Goal: Task Accomplishment & Management: Manage account settings

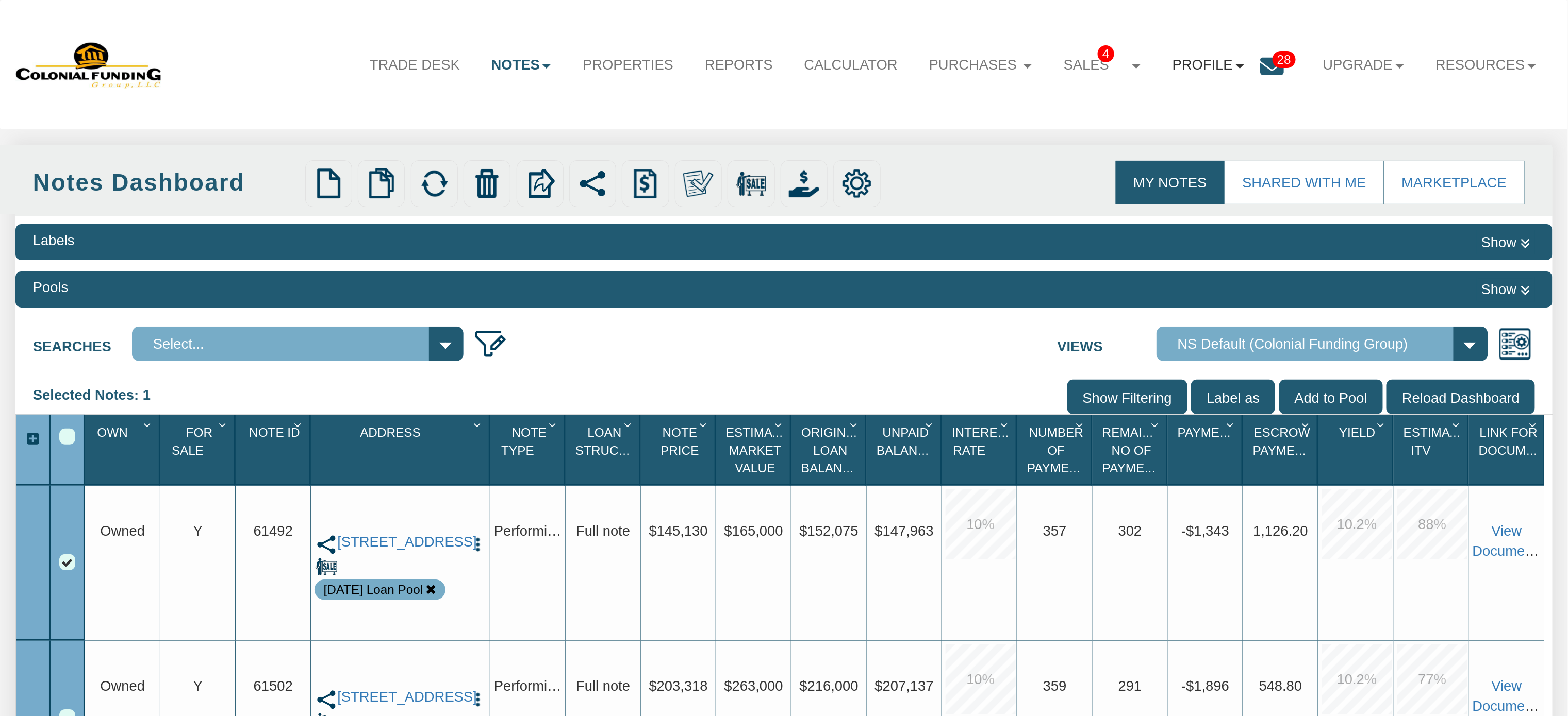
click at [1192, 58] on link "Profile" at bounding box center [1208, 66] width 103 height 42
click at [1171, 117] on link "Settings" at bounding box center [1215, 114] width 182 height 27
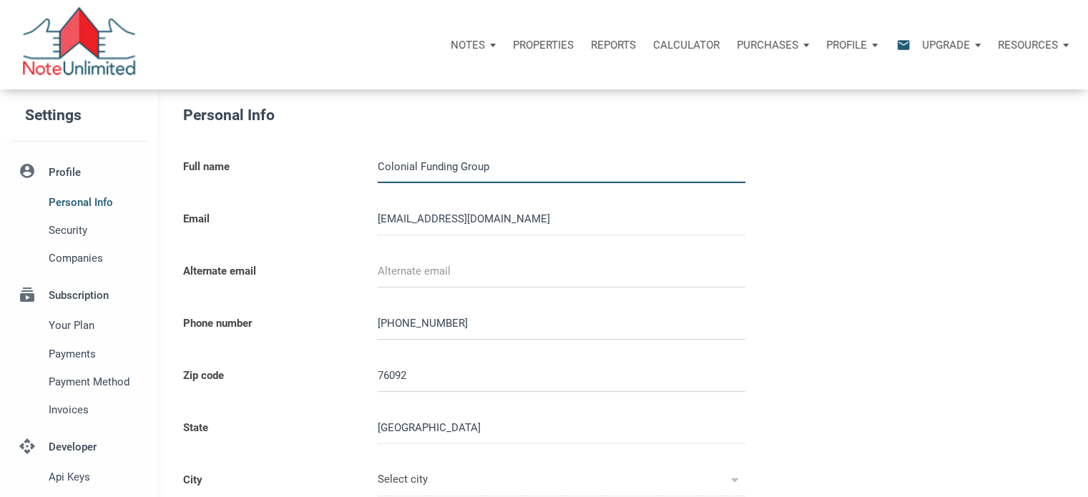
type input "SOUTHLAKE"
select select
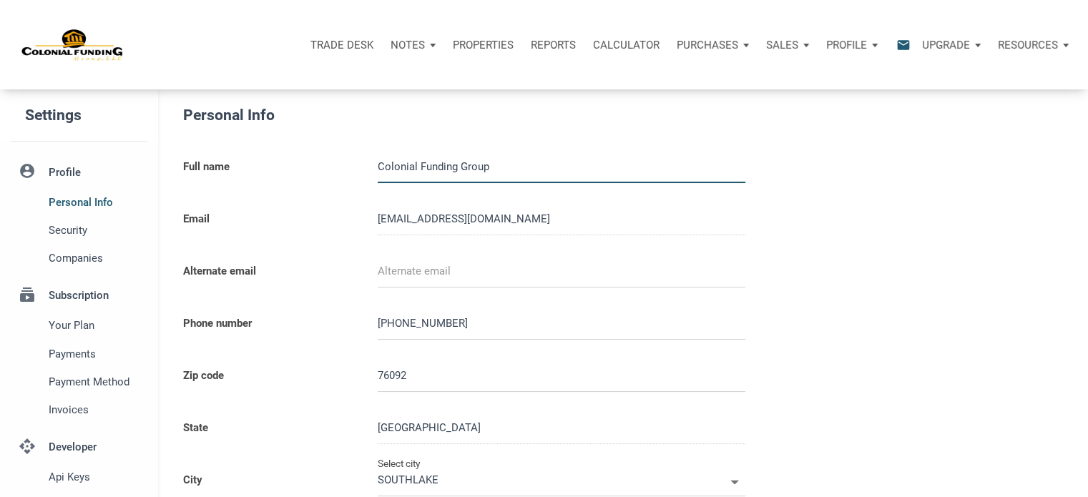
scroll to position [406, 0]
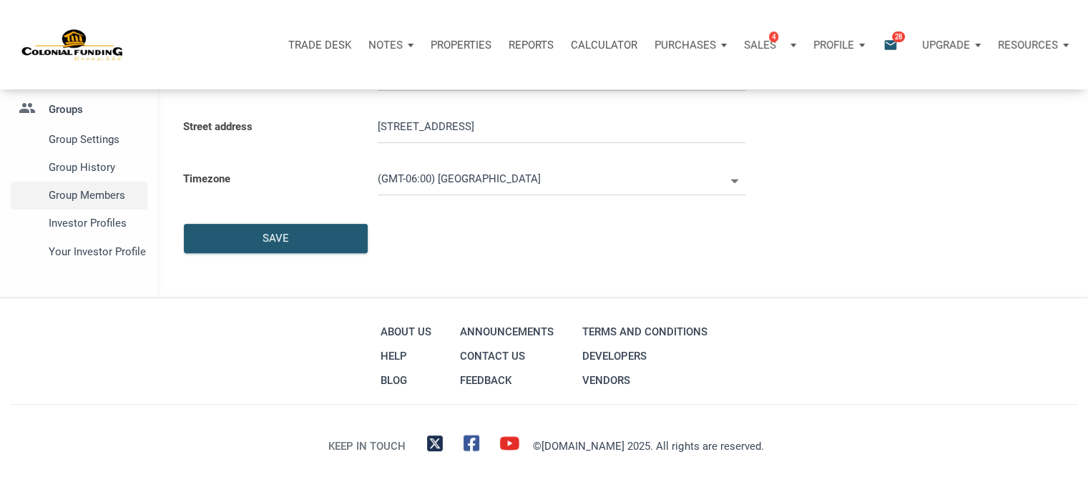
type input "0000000"
select select
click at [109, 199] on span "Group Members" at bounding box center [95, 195] width 93 height 17
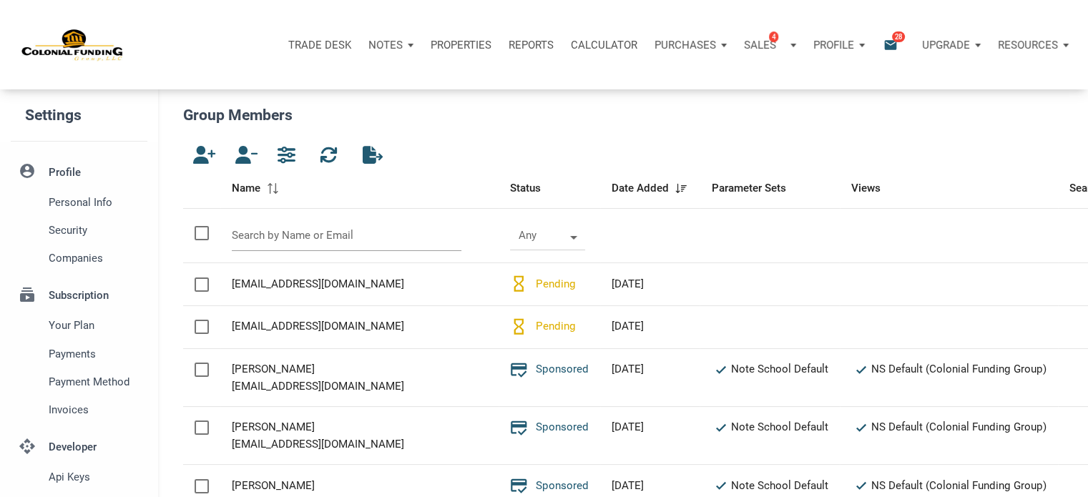
click at [289, 230] on input "text" at bounding box center [347, 235] width 230 height 31
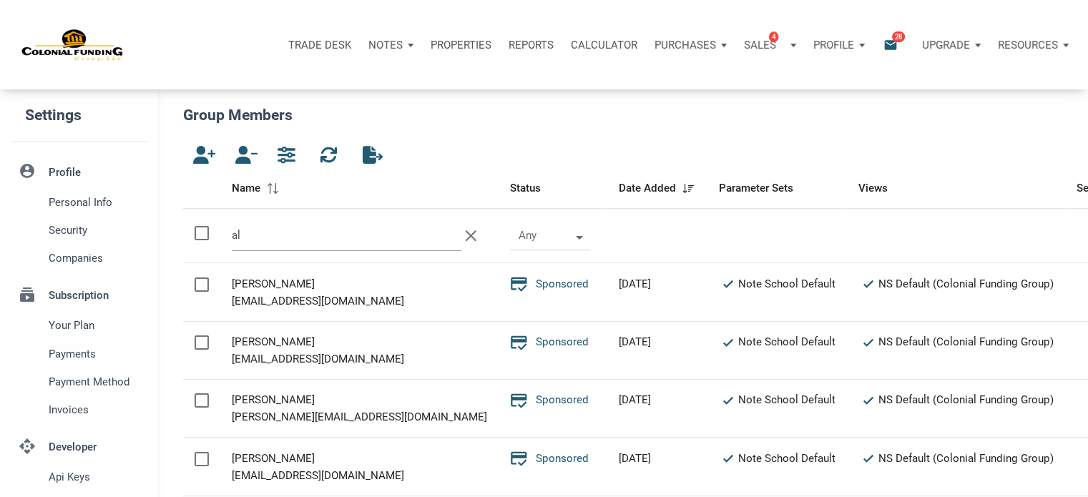
type input "a"
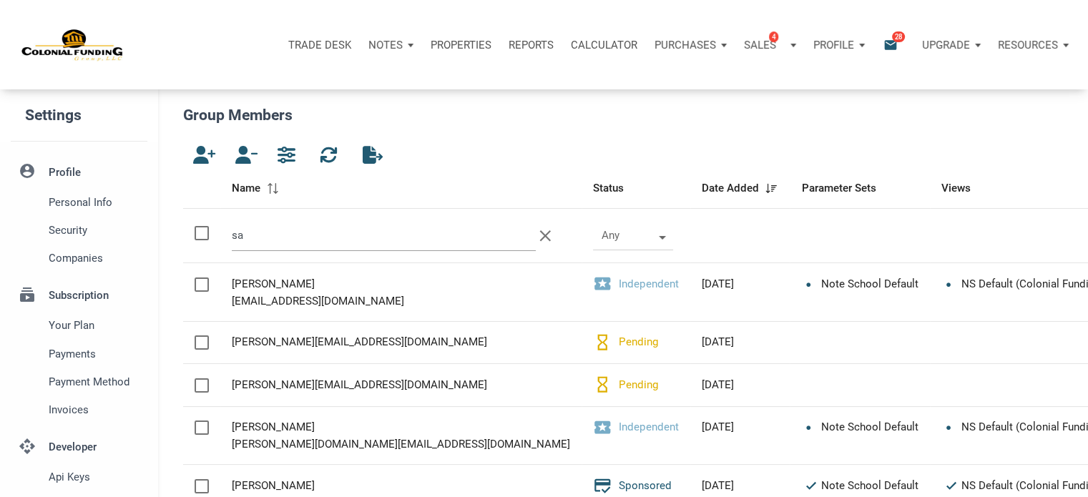
type input "s"
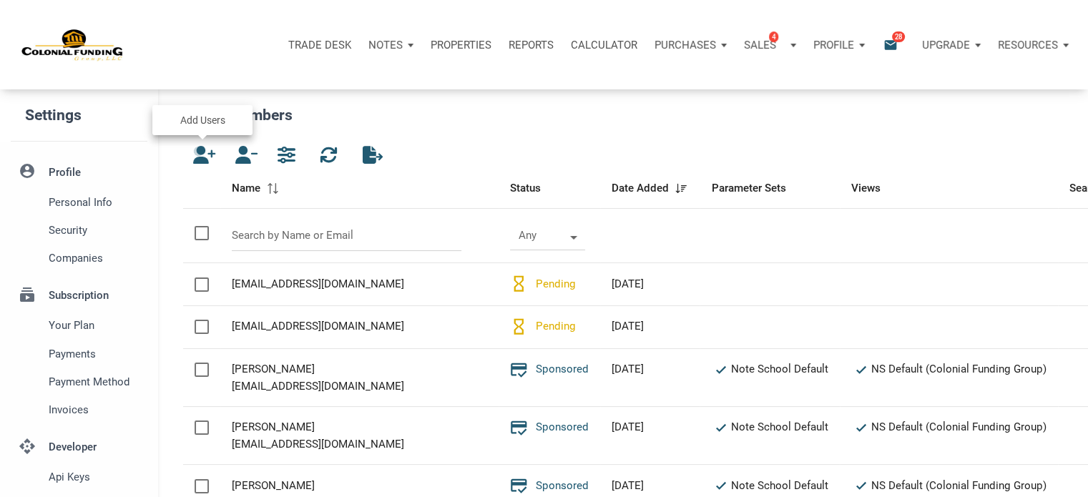
click at [200, 151] on icon "button" at bounding box center [200, 155] width 17 height 18
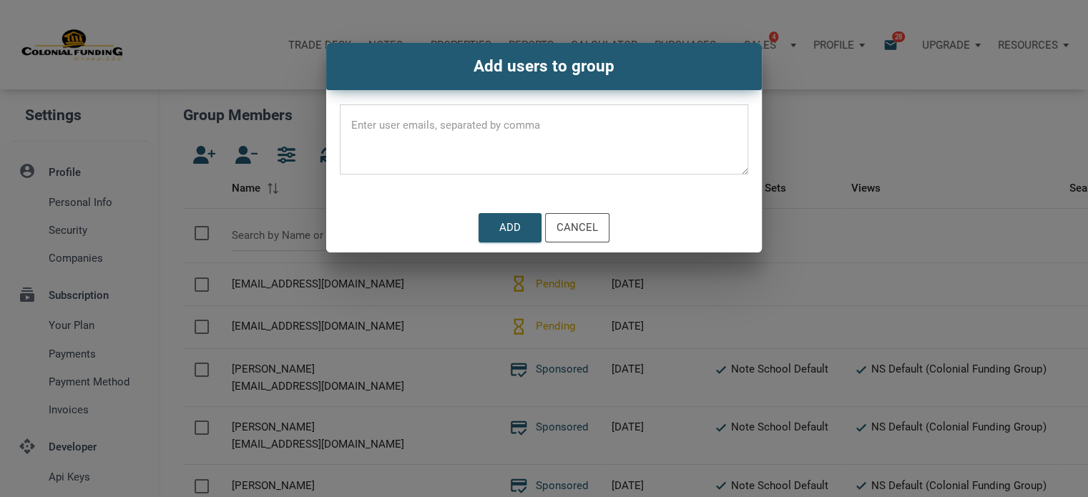
click at [453, 124] on textarea at bounding box center [544, 144] width 409 height 61
paste textarea "alexissanchez.mpr@gmail.com"
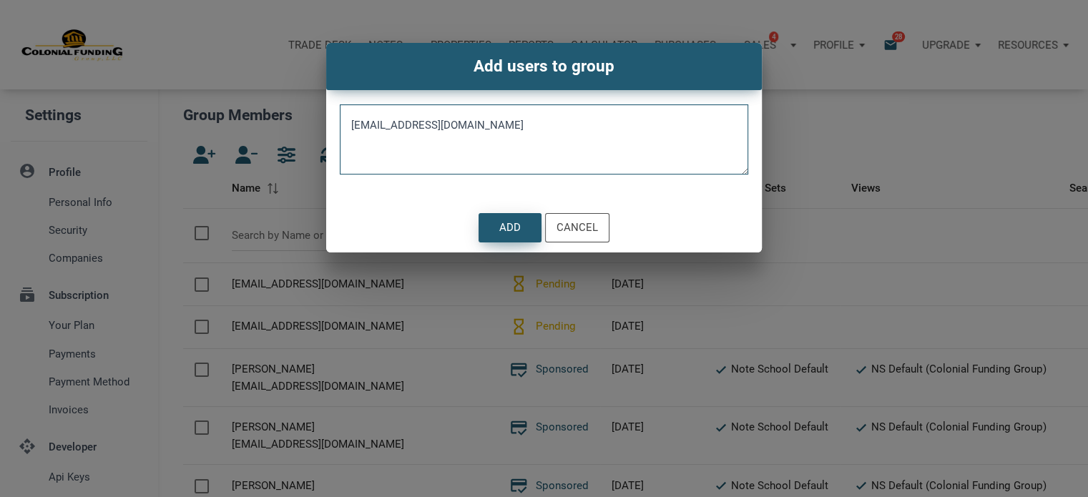
type textarea "alexissanchez.mpr@gmail.com"
click at [510, 223] on div "Add" at bounding box center [509, 228] width 21 height 16
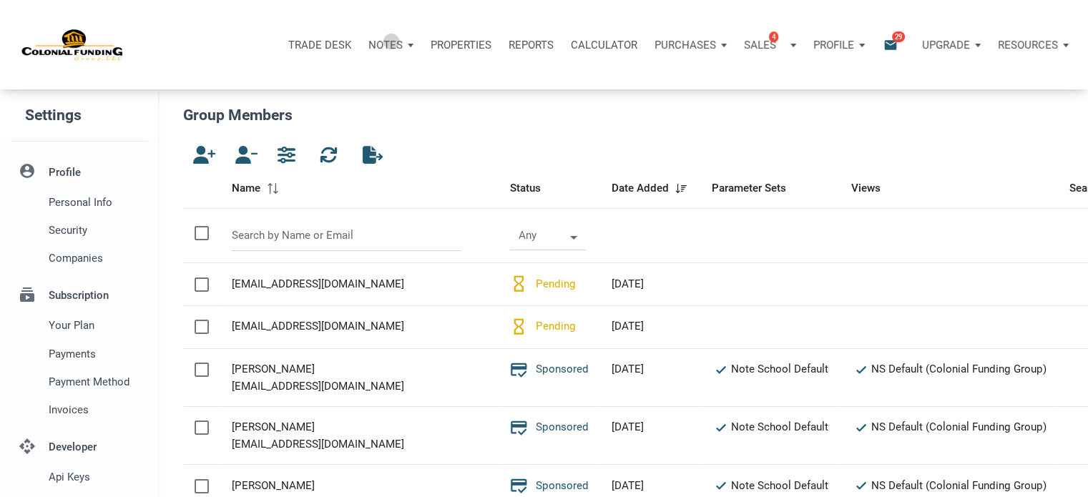
click at [391, 41] on p "Notes" at bounding box center [385, 45] width 34 height 13
click at [411, 47] on div "Notes" at bounding box center [391, 45] width 62 height 43
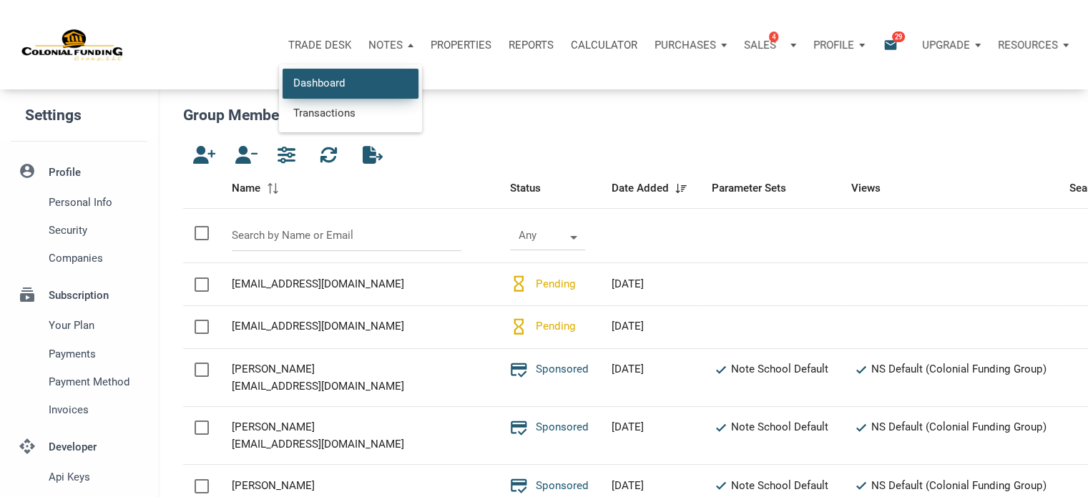
click at [343, 82] on link "Dashboard" at bounding box center [351, 83] width 136 height 29
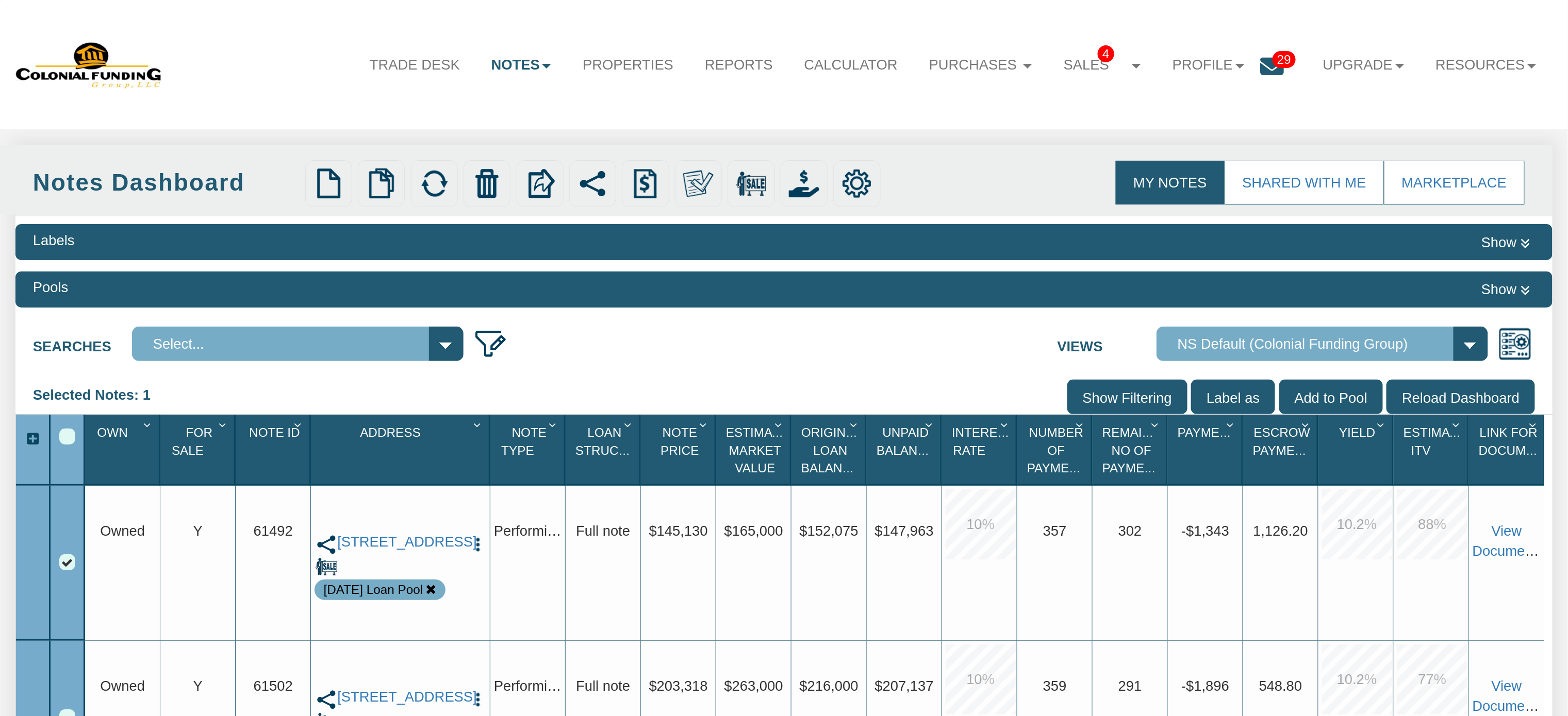
click at [220, 421] on icon "Column Menu" at bounding box center [224, 426] width 19 height 13
click at [624, 331] on div "Searches Select... 123 main Views Admin View Default View For Sale Note School …" at bounding box center [783, 341] width 1536 height 43
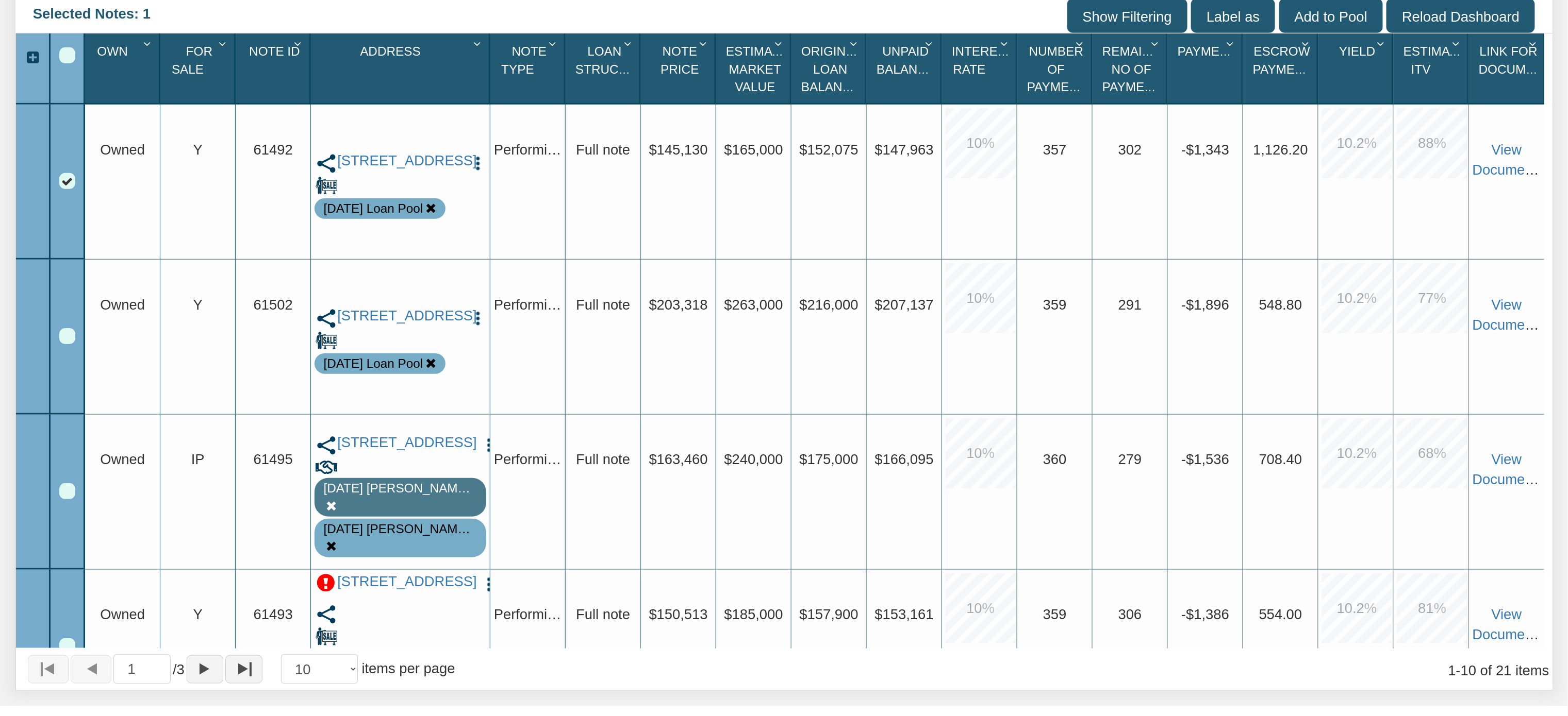
click at [220, 45] on icon "Column Menu" at bounding box center [224, 44] width 19 height 13
click at [1111, 12] on input "Show Filtering" at bounding box center [1127, 16] width 120 height 35
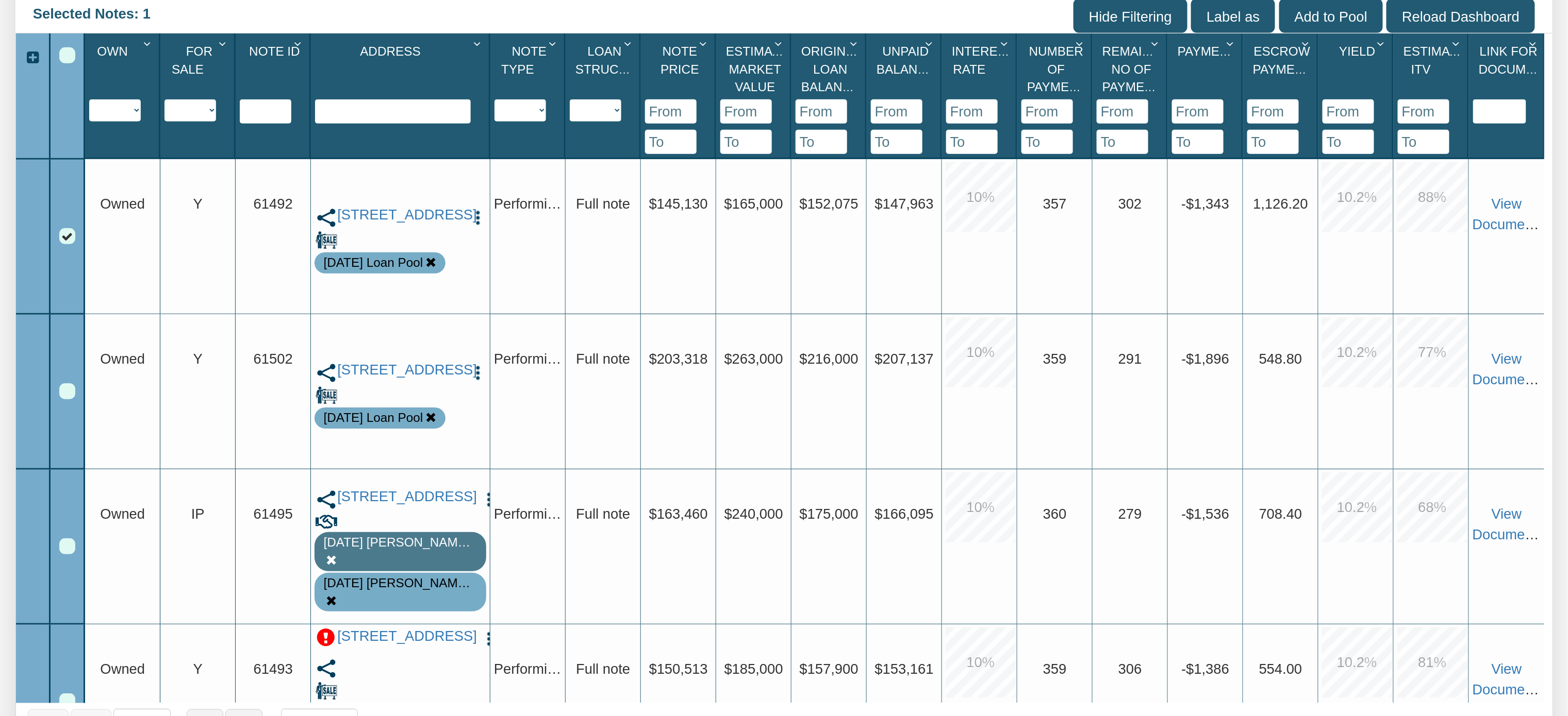
click at [210, 111] on select "Y N IP" at bounding box center [190, 110] width 52 height 22
select select "string:Y"
click at [165, 101] on select "Y N IP" at bounding box center [190, 110] width 52 height 22
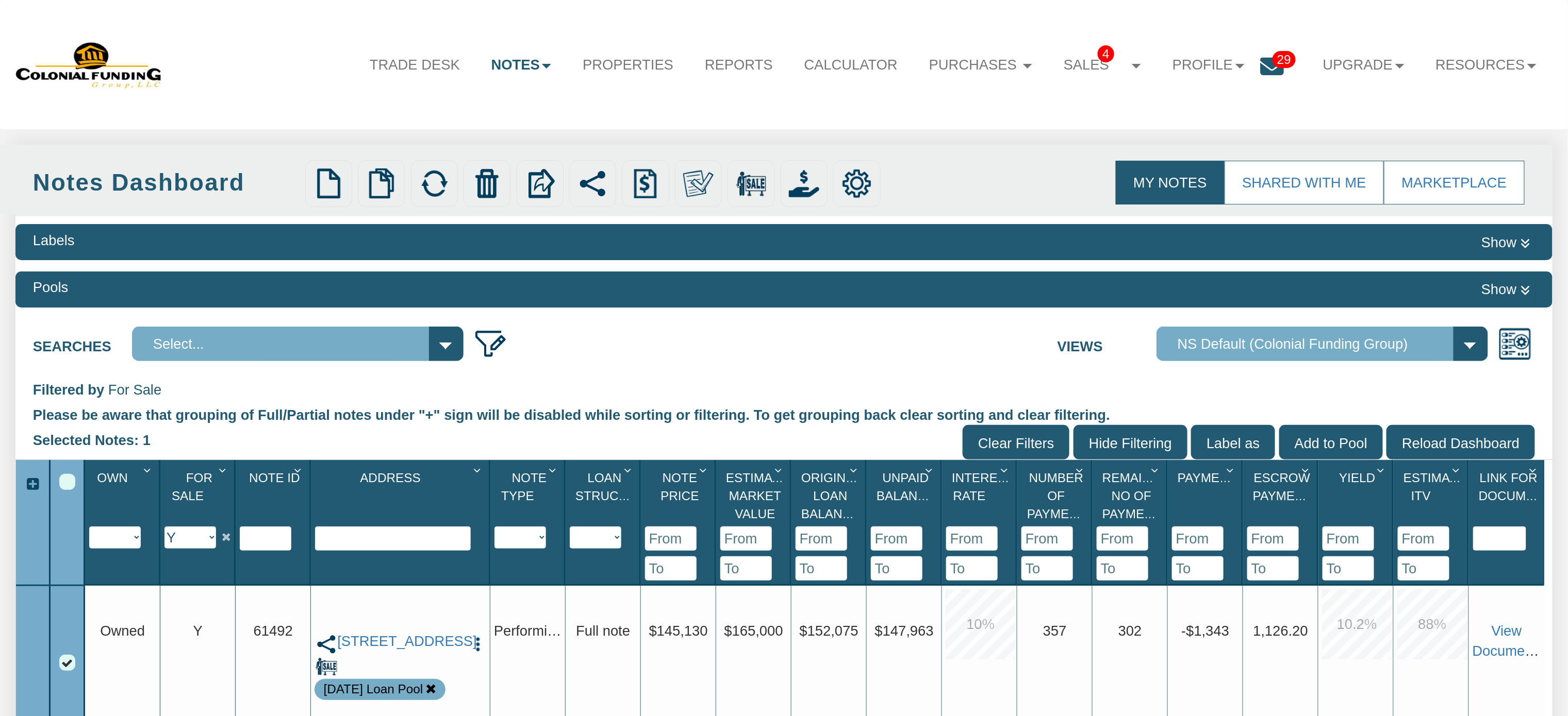
click at [1260, 66] on icon at bounding box center [1272, 67] width 24 height 24
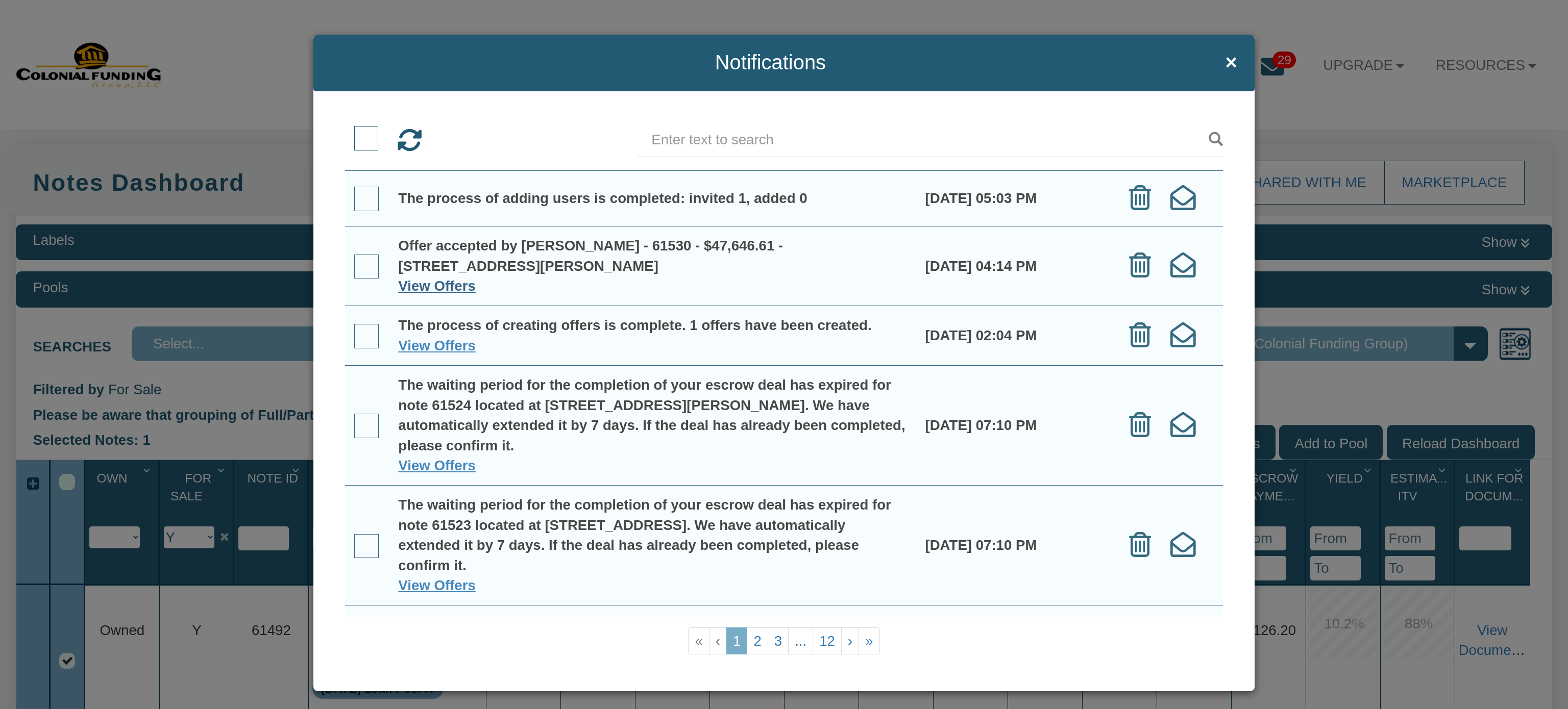
click at [451, 282] on link "View Offers" at bounding box center [437, 286] width 78 height 16
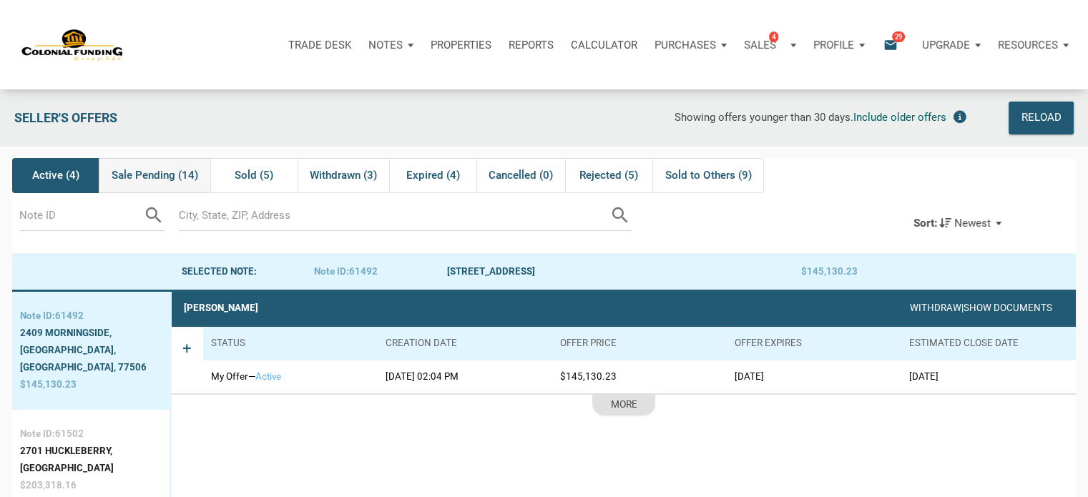
click at [172, 174] on span "Sale Pending (14)" at bounding box center [155, 175] width 87 height 17
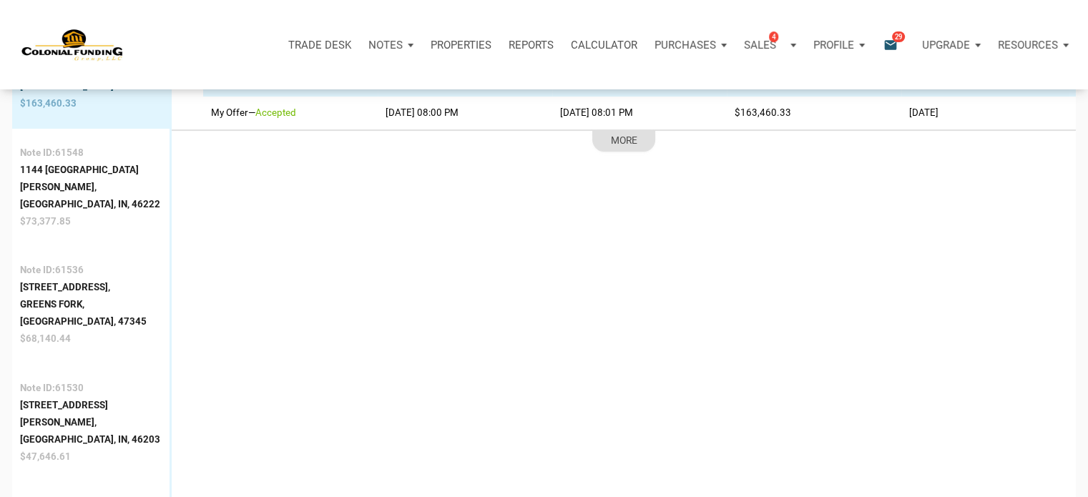
scroll to position [311, 0]
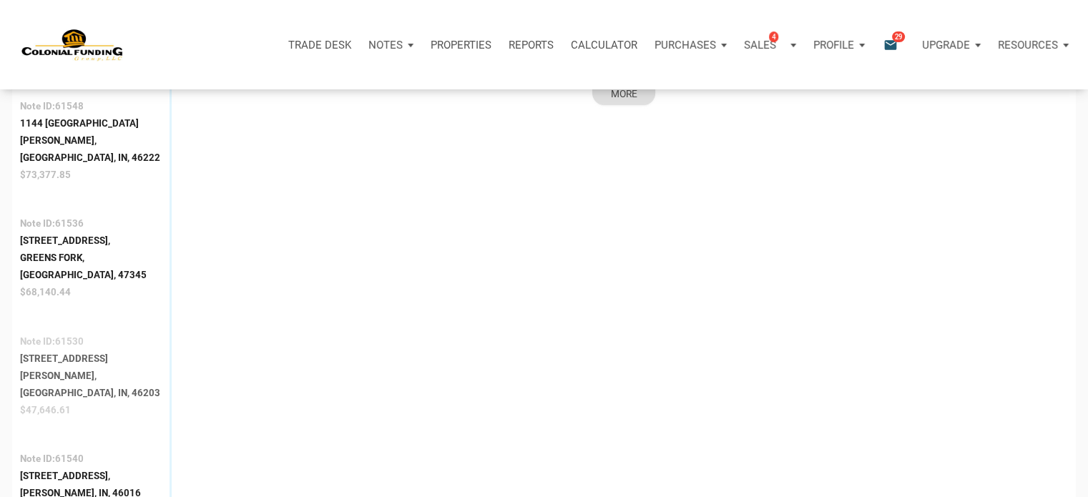
click at [94, 385] on div "[GEOGRAPHIC_DATA], IN, 46203" at bounding box center [91, 393] width 142 height 17
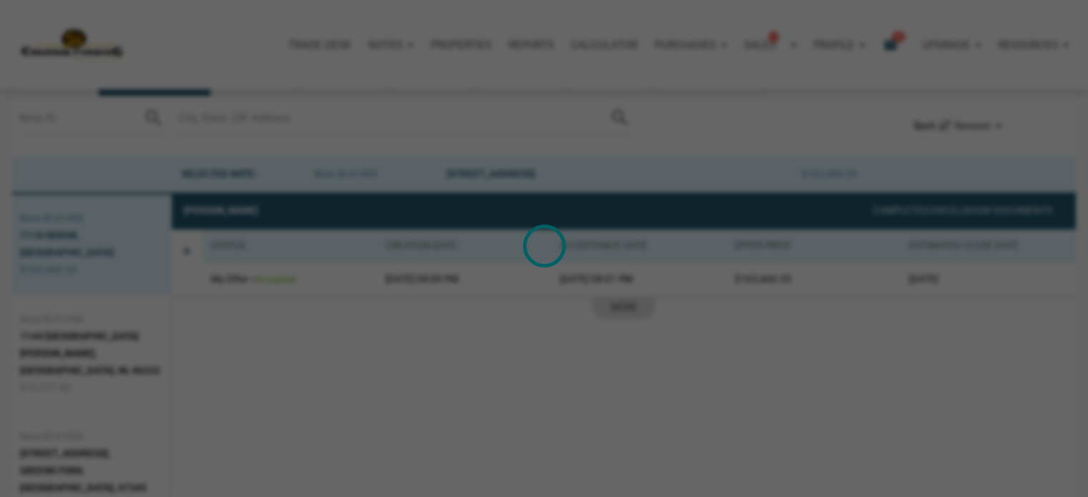
scroll to position [89, 0]
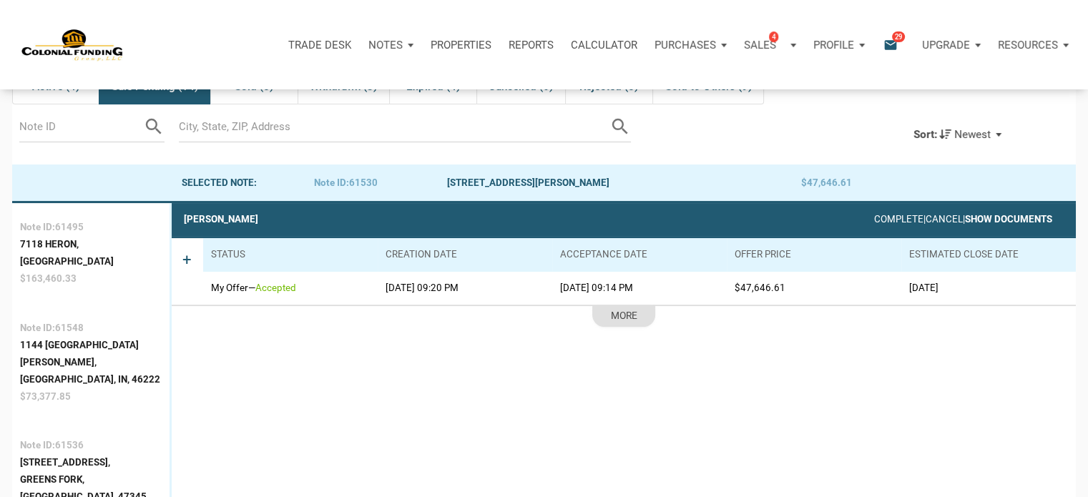
click at [1021, 220] on link "Show Documents" at bounding box center [1008, 219] width 87 height 11
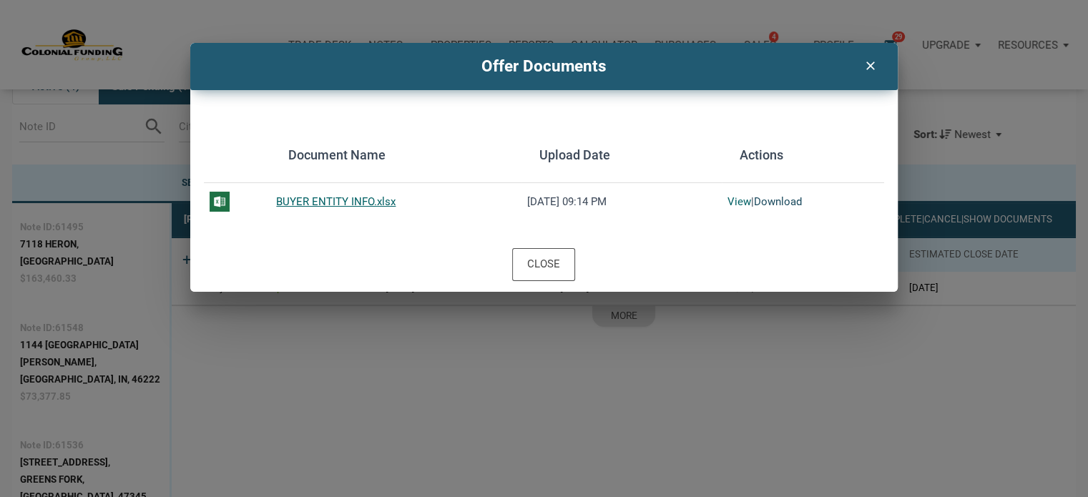
click at [775, 204] on link "Download" at bounding box center [778, 201] width 48 height 13
click at [868, 60] on icon "clear" at bounding box center [869, 63] width 17 height 19
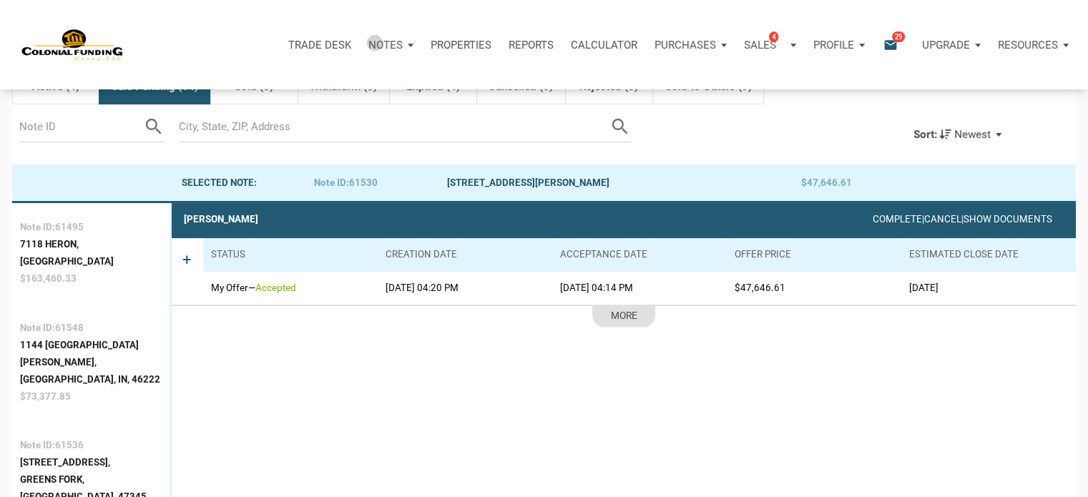
click at [375, 42] on p "Notes" at bounding box center [385, 45] width 34 height 13
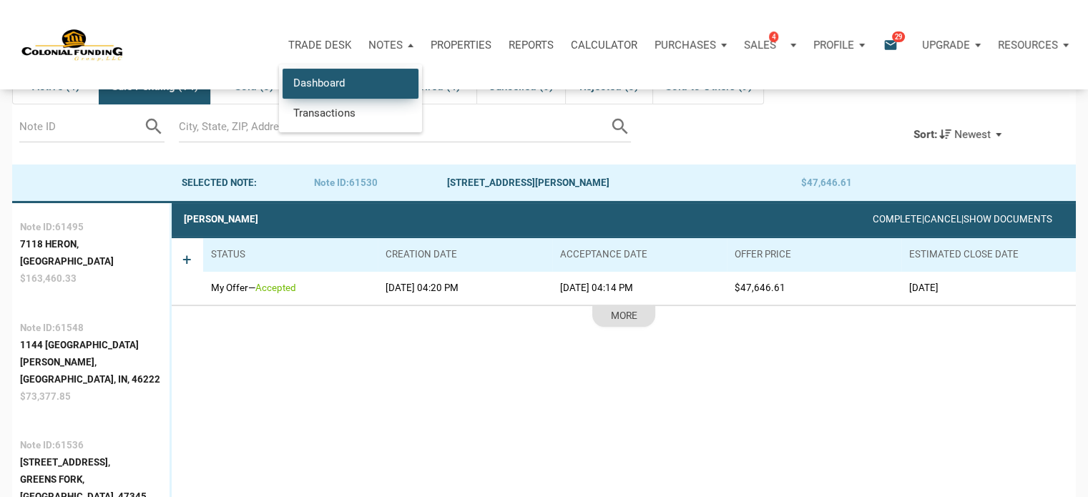
click at [330, 82] on link "Dashboard" at bounding box center [351, 83] width 136 height 29
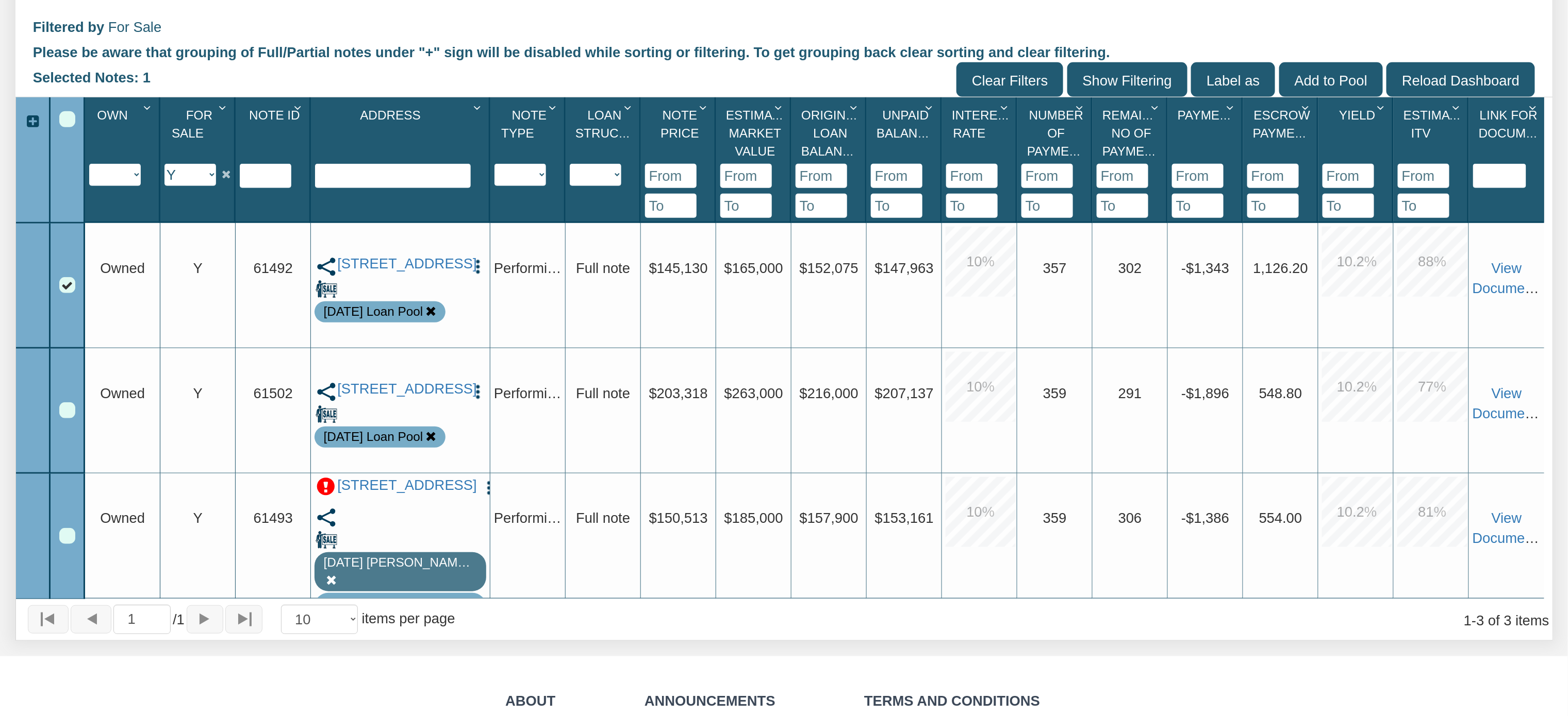
scroll to position [331, 0]
